Goal: Complete application form

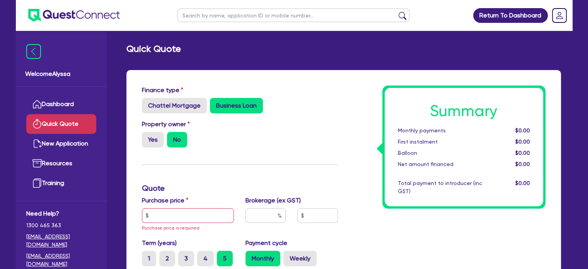
click at [229, 17] on input "text" at bounding box center [293, 16] width 232 height 14
type input "nhi"
click button "submit" at bounding box center [402, 17] width 12 height 11
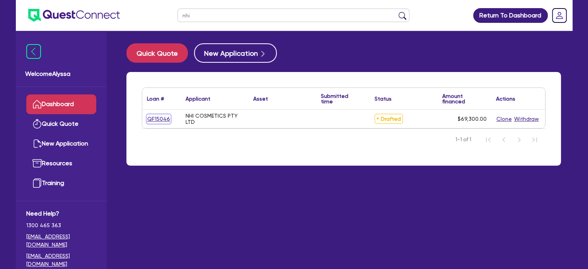
click at [164, 117] on link "QF15046" at bounding box center [159, 118] width 24 height 9
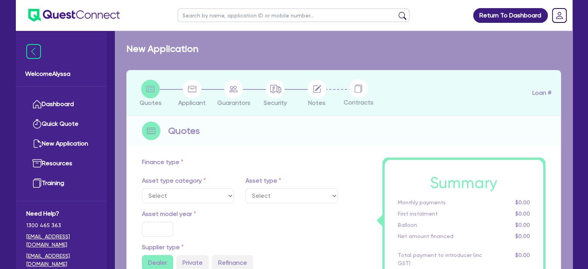
type input "69,300"
type input "4"
type input "2,772"
type input "10.5"
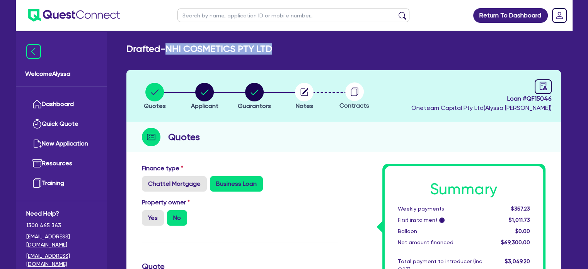
drag, startPoint x: 273, startPoint y: 48, endPoint x: 170, endPoint y: 49, distance: 102.8
click at [170, 49] on div "Drafted - NHI COSMETICS PTY LTD" at bounding box center [344, 48] width 446 height 11
copy h2 "NHI COSMETICS PTY LTD"
click at [254, 94] on icon "button" at bounding box center [255, 91] width 8 height 5
select select "MR"
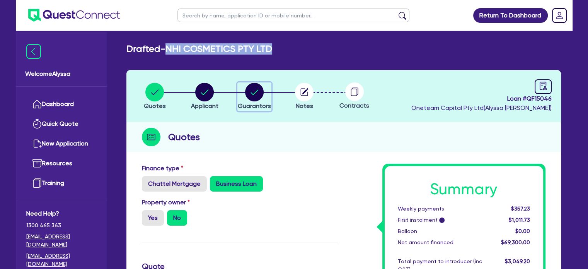
select select "[GEOGRAPHIC_DATA]"
select select "MARRIED"
select select "MRS"
select select "[GEOGRAPHIC_DATA]"
select select "MARRIED"
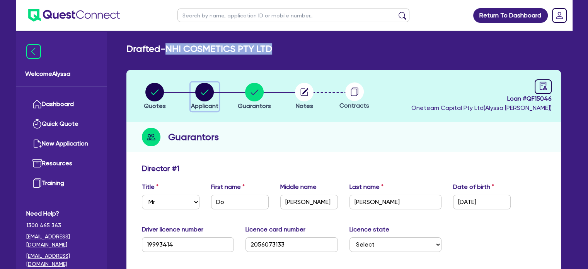
click at [198, 90] on circle "button" at bounding box center [204, 92] width 19 height 19
select select "COMPANY"
select select "HEALTH_BEAUTY"
select select "HAIR_BEAUTY_SALONS"
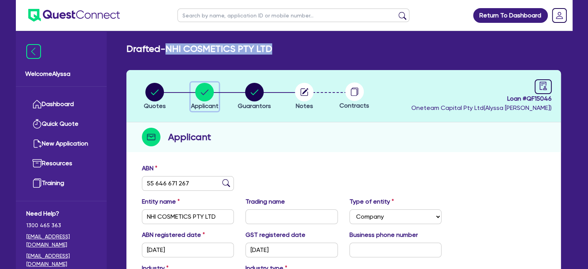
scroll to position [20, 0]
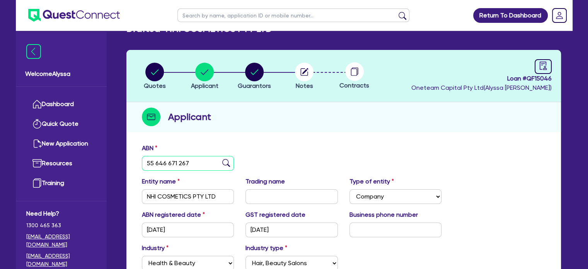
drag, startPoint x: 194, startPoint y: 162, endPoint x: 138, endPoint y: 160, distance: 56.9
click at [138, 160] on div "ABN 55 646 671 267" at bounding box center [188, 156] width 104 height 27
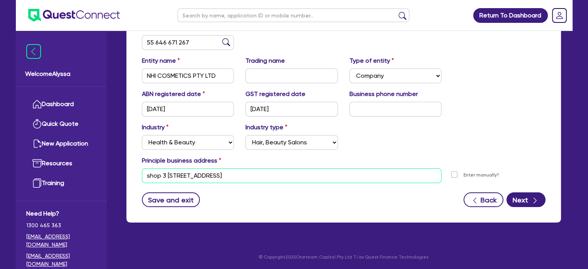
drag, startPoint x: 301, startPoint y: 180, endPoint x: 123, endPoint y: 173, distance: 178.0
click at [123, 173] on div "Quotes Applicant [GEOGRAPHIC_DATA] Notes Contracts Loan # QF15046 Oneteam Capit…" at bounding box center [344, 80] width 446 height 302
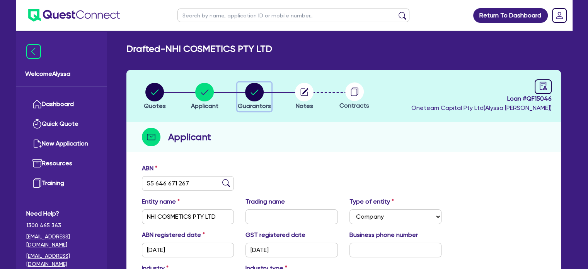
click at [254, 97] on circle "button" at bounding box center [254, 92] width 19 height 19
select select "MR"
select select "[GEOGRAPHIC_DATA]"
select select "MARRIED"
select select "MRS"
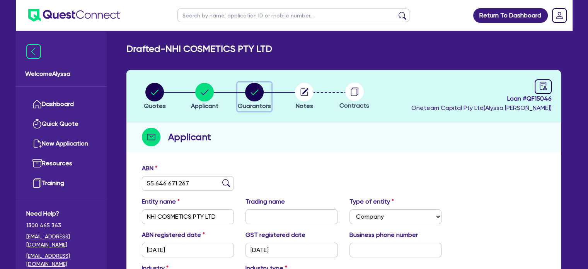
select select "[GEOGRAPHIC_DATA]"
select select "MARRIED"
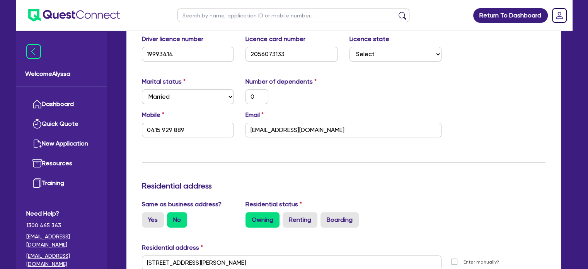
scroll to position [190, 0]
drag, startPoint x: 347, startPoint y: 131, endPoint x: 238, endPoint y: 134, distance: 109.1
click at [238, 134] on div "Mobile [PHONE_NUMBER] Email [EMAIL_ADDRESS][DOMAIN_NAME]" at bounding box center [343, 126] width 415 height 33
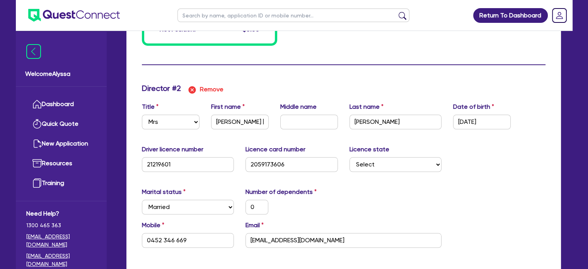
scroll to position [695, 0]
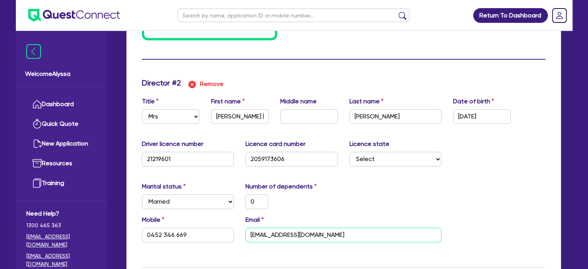
drag, startPoint x: 329, startPoint y: 233, endPoint x: 229, endPoint y: 231, distance: 99.7
click at [229, 231] on div "Mobile [PHONE_NUMBER] Email [EMAIL_ADDRESS][DOMAIN_NAME]" at bounding box center [343, 231] width 415 height 33
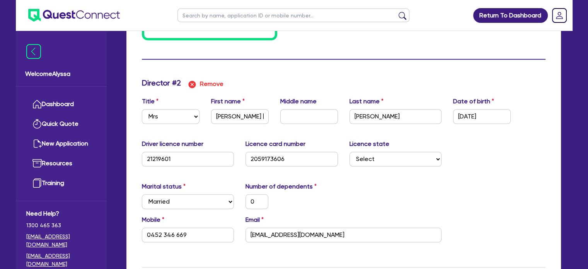
click at [261, 14] on input "text" at bounding box center [293, 16] width 232 height 14
type input "sana"
click button "submit" at bounding box center [402, 17] width 12 height 11
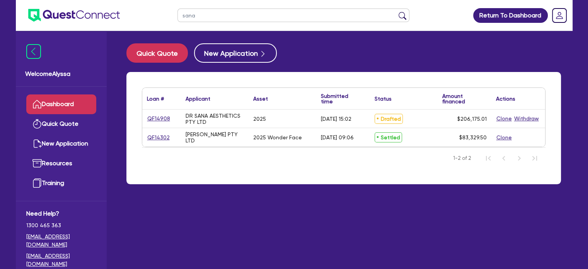
click at [152, 112] on div "QF14908" at bounding box center [161, 118] width 39 height 18
click at [153, 117] on link "QF14908" at bounding box center [159, 118] width 24 height 9
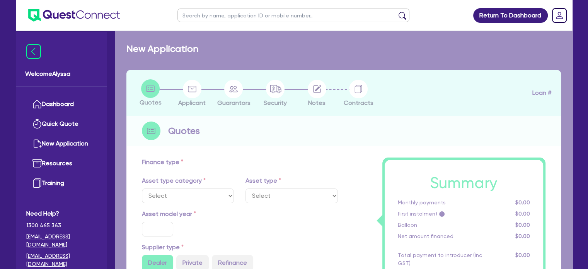
select select "SECONDARY_ASSETS"
type input "2025"
radio input "true"
type input "205,500"
type input "4"
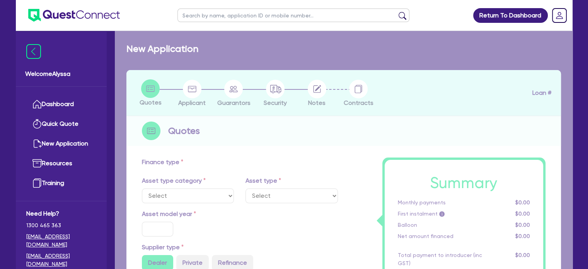
type input "8,247"
type input "11.39"
type input "454.55"
type input "159.09"
select select "MEDICAL_DENTAL_LABORATORY_EQUIPMENT"
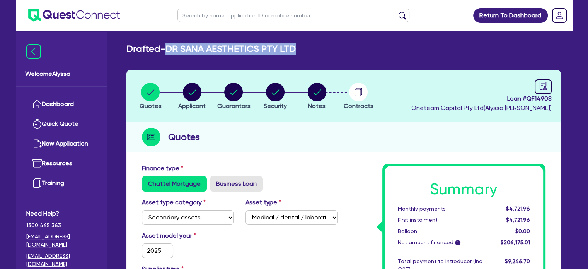
drag, startPoint x: 304, startPoint y: 48, endPoint x: 169, endPoint y: 46, distance: 135.3
click at [169, 46] on div "Drafted - DR [PERSON_NAME] AESTHETICS PTY LTD" at bounding box center [344, 48] width 446 height 11
copy h2 "DR SANA AESTHETICS PTY LTD"
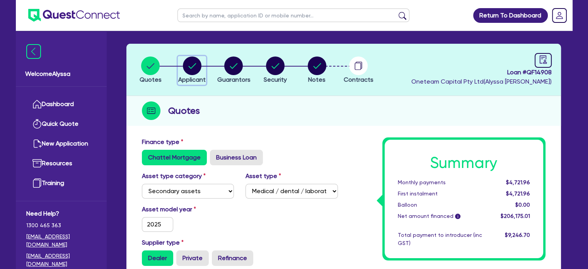
click at [194, 65] on icon "button" at bounding box center [192, 65] width 8 height 5
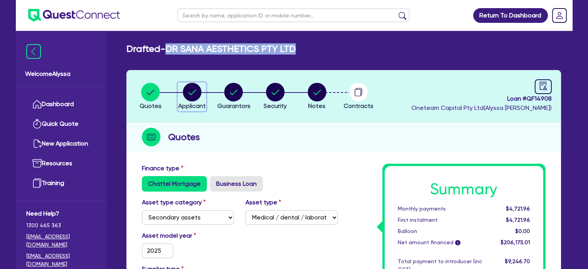
select select "COMPANY"
select select "HEALTH_BEAUTY"
select select "HAIR_BEAUTY_SALONS"
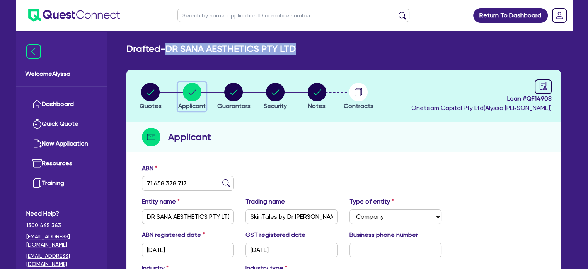
scroll to position [54, 0]
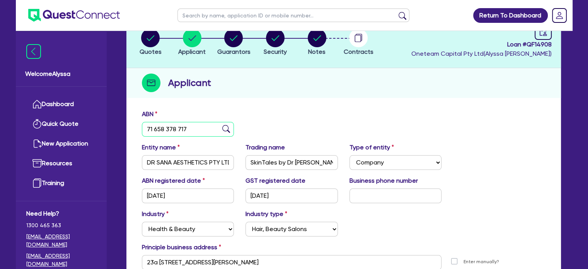
drag, startPoint x: 199, startPoint y: 131, endPoint x: 138, endPoint y: 125, distance: 62.2
click at [138, 125] on div "ABN 71 658 378 717" at bounding box center [188, 122] width 104 height 27
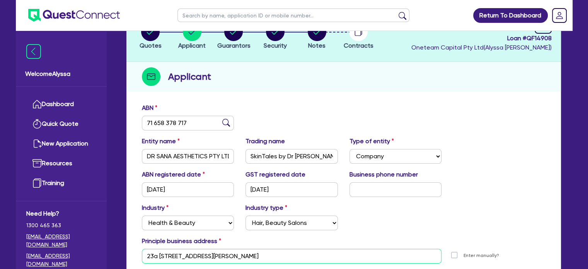
drag, startPoint x: 286, startPoint y: 252, endPoint x: 145, endPoint y: 244, distance: 140.9
click at [145, 244] on div "Principle business address [STREET_ADDRESS][PERSON_NAME] [STREET_ADDRESS][PERSO…" at bounding box center [343, 249] width 415 height 27
click at [230, 15] on input "text" at bounding box center [293, 16] width 232 height 14
paste input "QF14742"
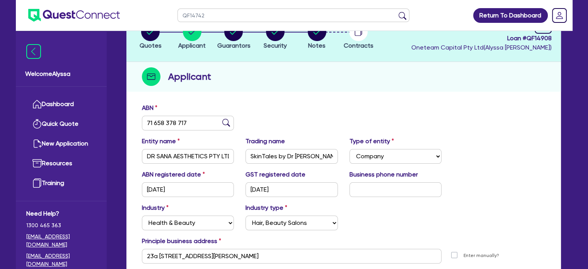
type input "QF14742"
click button "submit" at bounding box center [402, 17] width 12 height 11
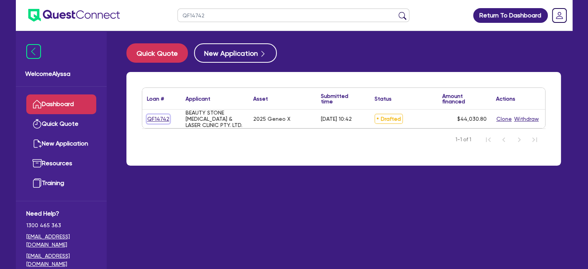
click at [152, 115] on link "QF14742" at bounding box center [158, 118] width 23 height 9
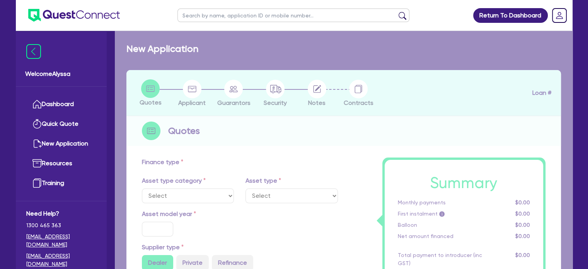
select select "TERTIARY_ASSETS"
type input "2025"
radio input "true"
type input "44,030.8"
type input "4"
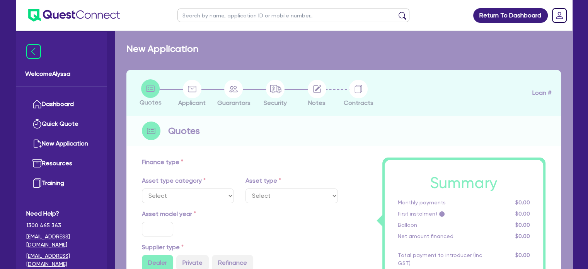
type input "1,761.23"
type input "10.5"
type input "350"
select select "BEAUTY_EQUIPMENT"
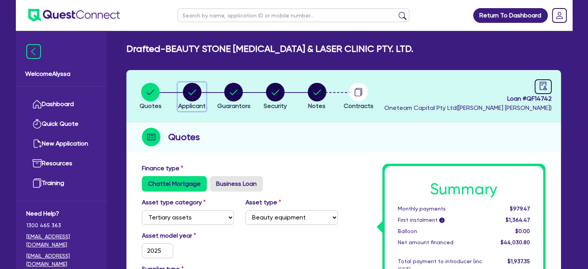
click at [193, 92] on icon "button" at bounding box center [192, 91] width 8 height 5
select select "COMPANY"
select select "HEALTH_BEAUTY"
select select "HAIR_BEAUTY_SALONS"
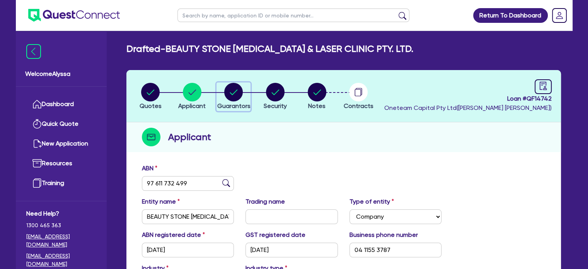
click at [233, 94] on icon "button" at bounding box center [234, 91] width 8 height 5
select select "MRS"
select select "[GEOGRAPHIC_DATA]"
select select "MARRIED"
select select "CASH"
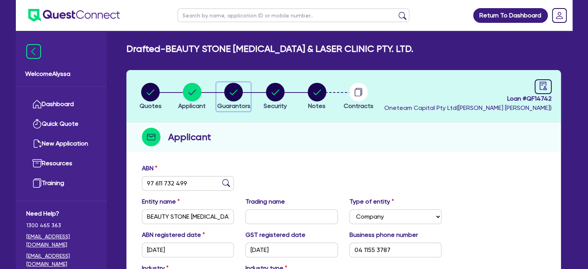
select select "VEHICLE"
select select "HOUSEHOLD_PERSONAL"
select select "VEHICLE_LOAN"
